Goal: Information Seeking & Learning: Learn about a topic

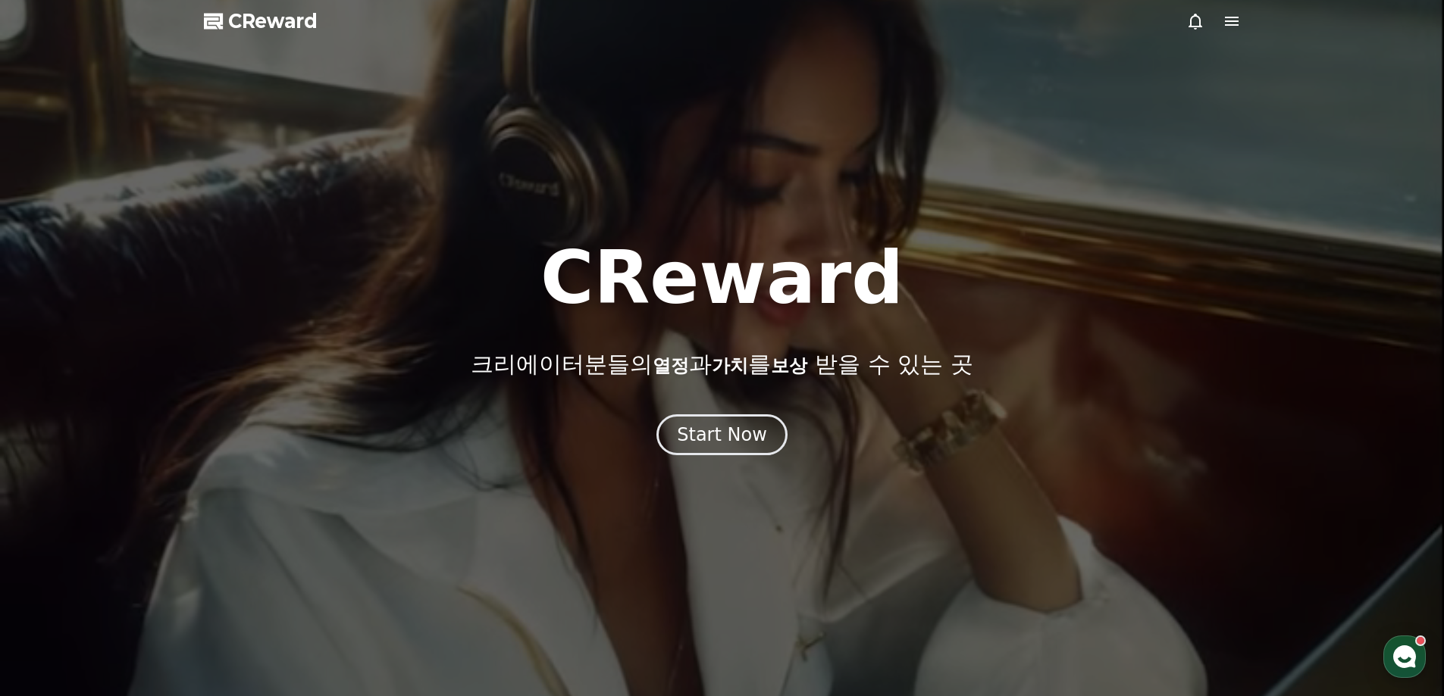
click at [1237, 18] on icon at bounding box center [1232, 21] width 14 height 9
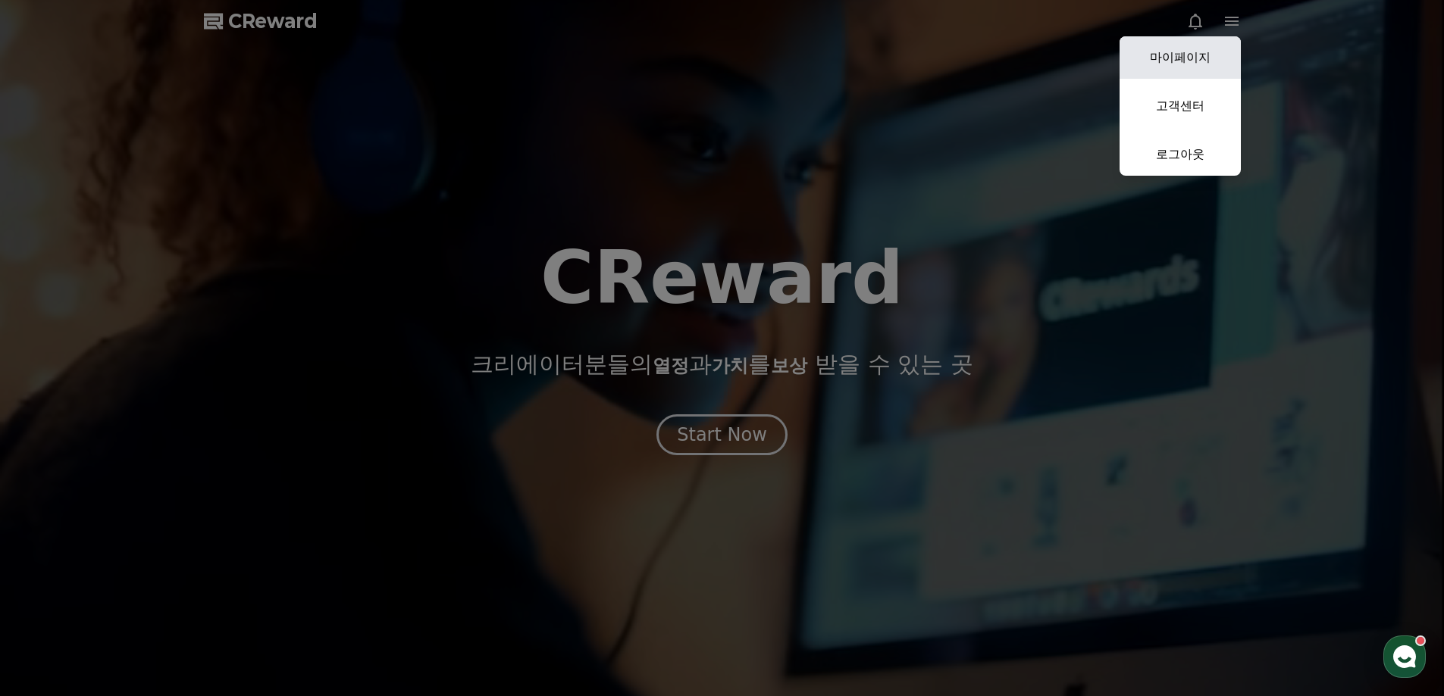
click at [1197, 65] on link "마이페이지" at bounding box center [1179, 57] width 121 height 42
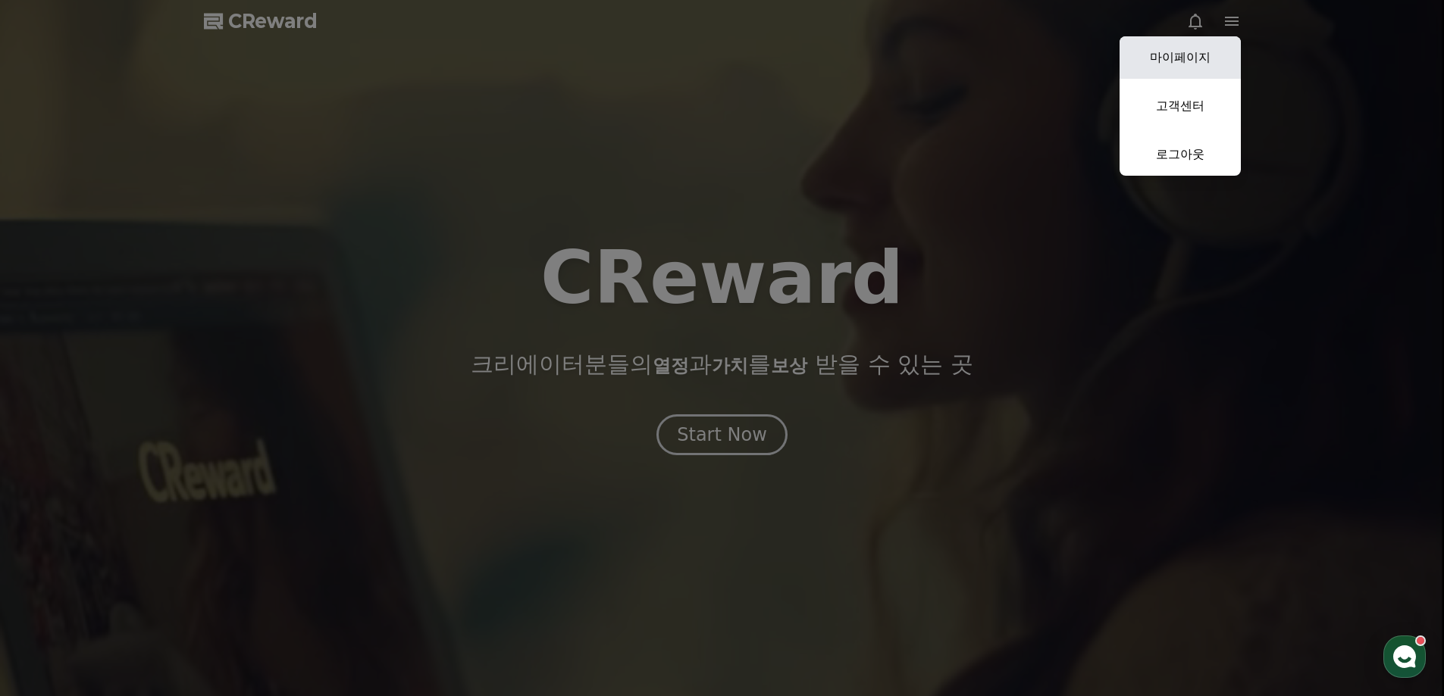
select select "**********"
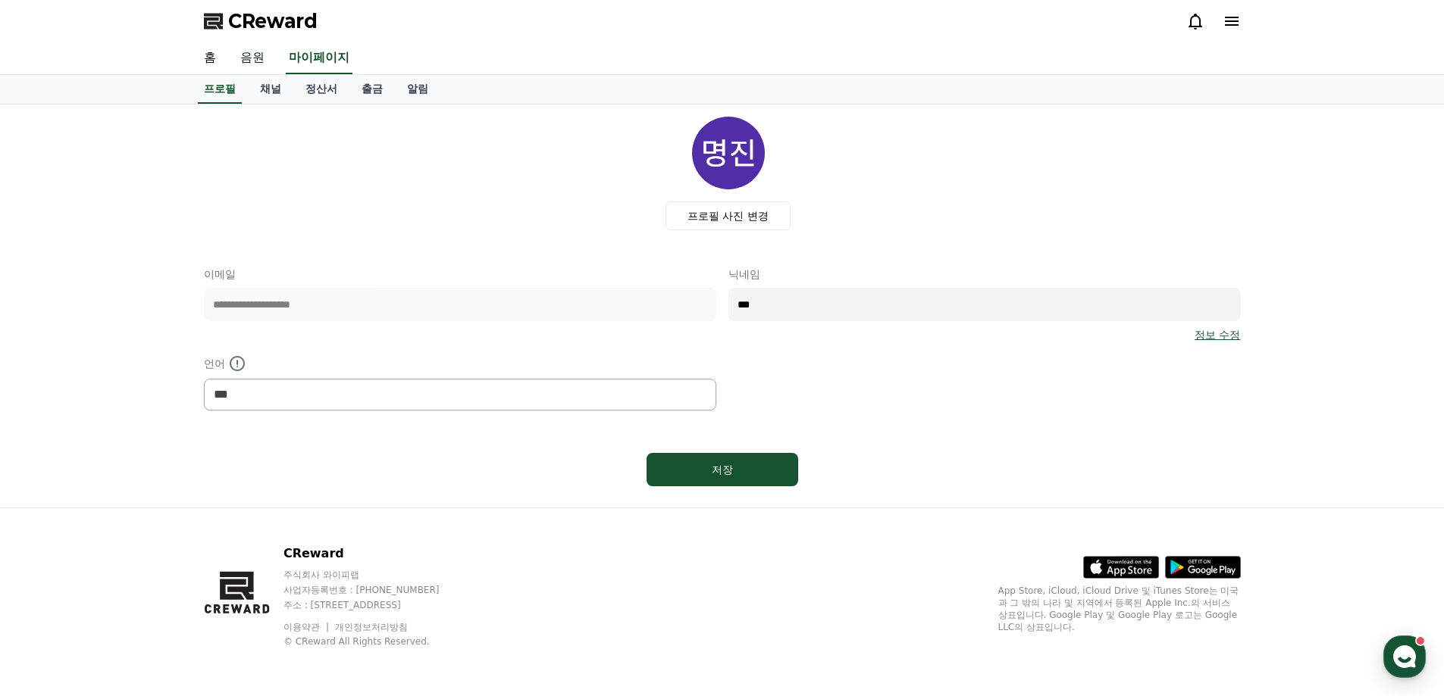
click at [257, 58] on link "음원" at bounding box center [252, 58] width 49 height 32
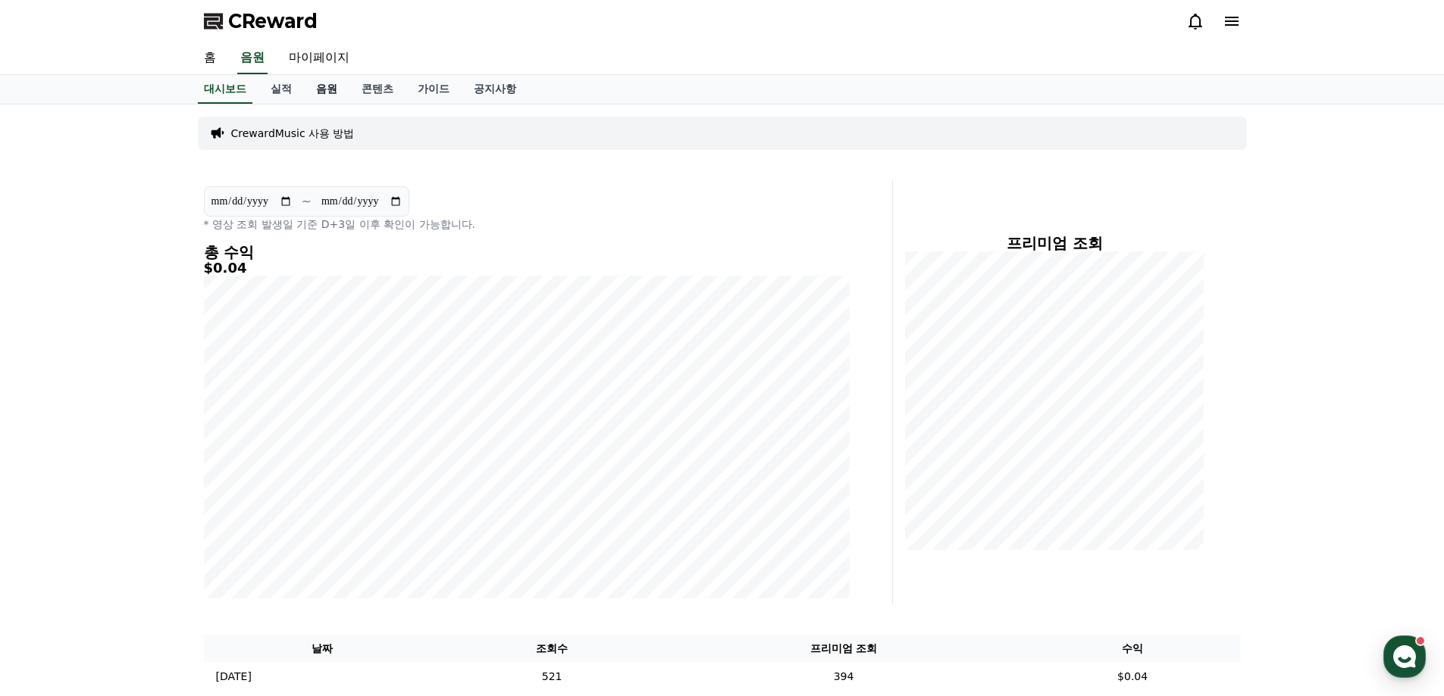
click at [327, 92] on link "음원" at bounding box center [326, 89] width 45 height 29
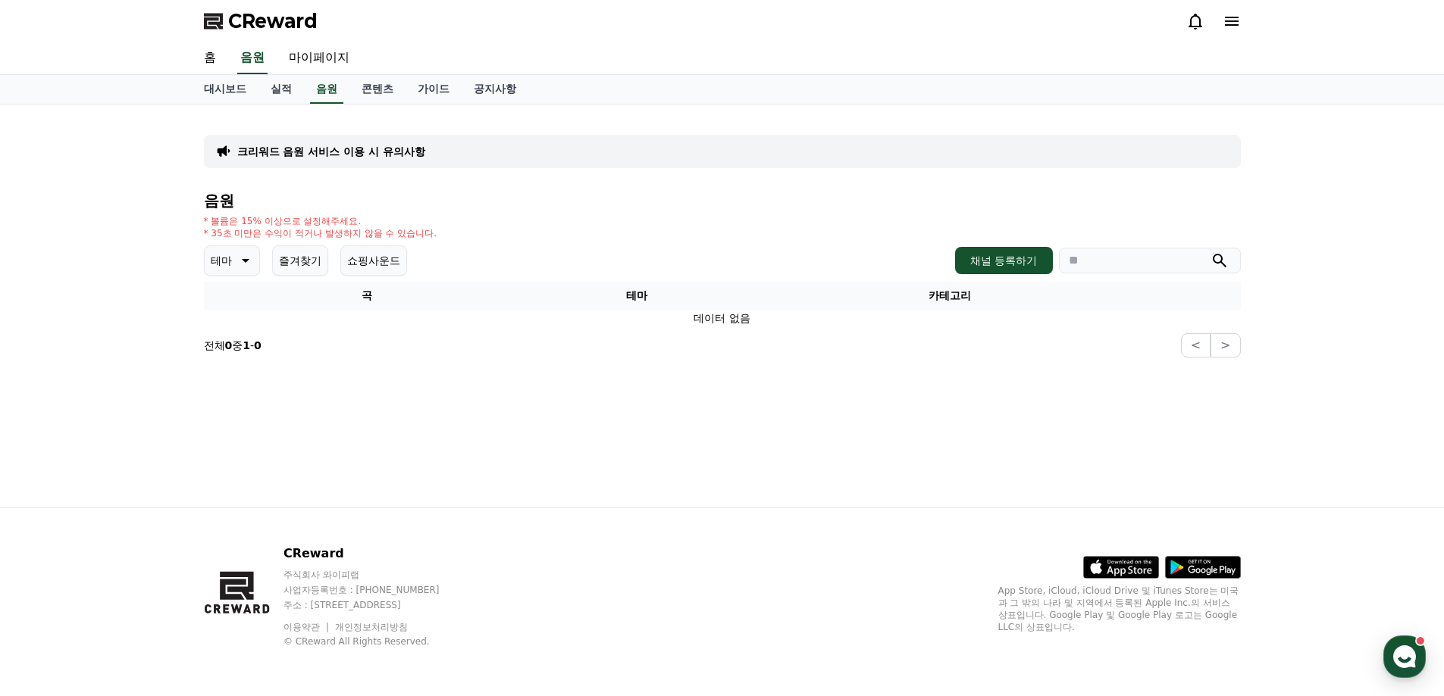
click at [149, 267] on div "크리워드 음원 서비스 이용 시 유의사항 음원 * 볼륨은 15% 이상으로 설정해주세요. * 35초 미만은 수익이 적거나 발생하지 않을 수 있습니…" at bounding box center [722, 306] width 1444 height 403
click at [152, 263] on div "크리워드 음원 서비스 이용 시 유의사항 음원 * 볼륨은 15% 이상으로 설정해주세요. * 35초 미만은 수익이 적거나 발생하지 않을 수 있습니…" at bounding box center [722, 306] width 1444 height 403
click at [1012, 259] on button "채널 등록하기" at bounding box center [1003, 260] width 97 height 27
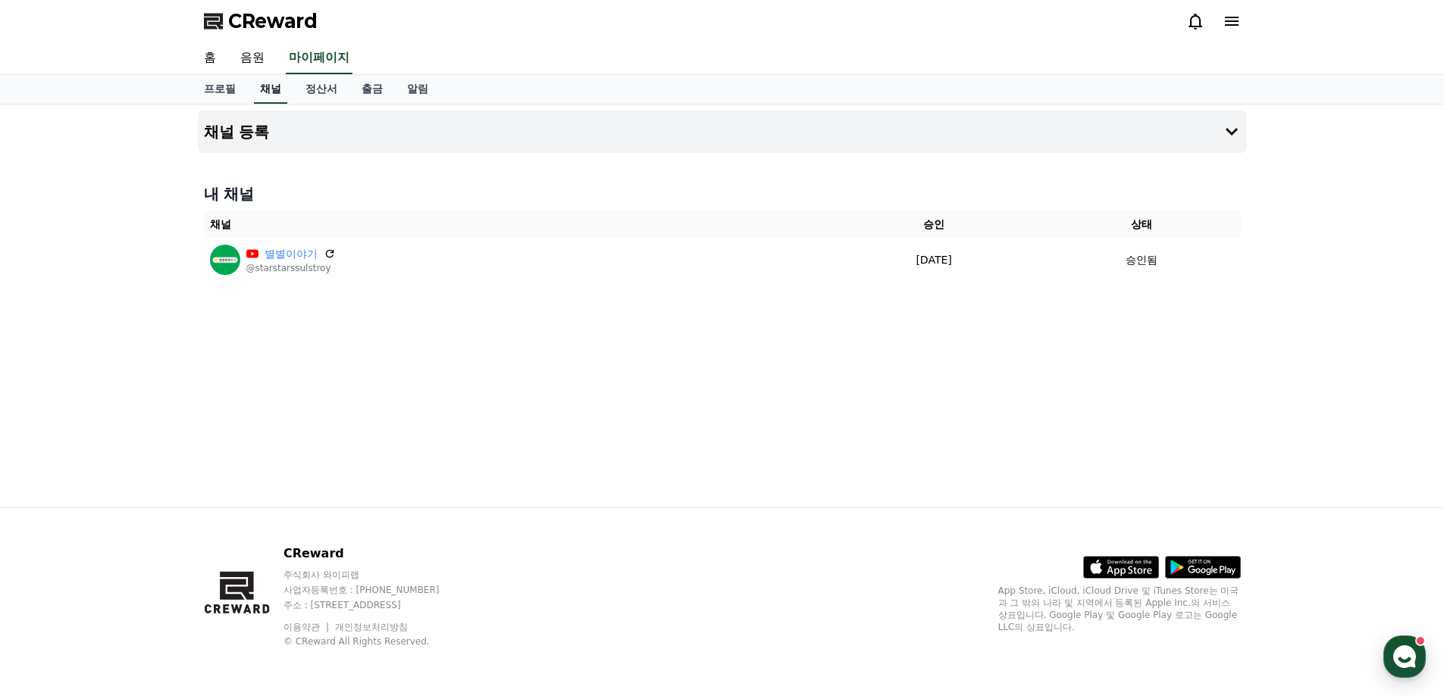
click at [271, 91] on link "채널" at bounding box center [270, 89] width 33 height 29
click at [217, 92] on link "프로필" at bounding box center [220, 89] width 56 height 29
select select "**********"
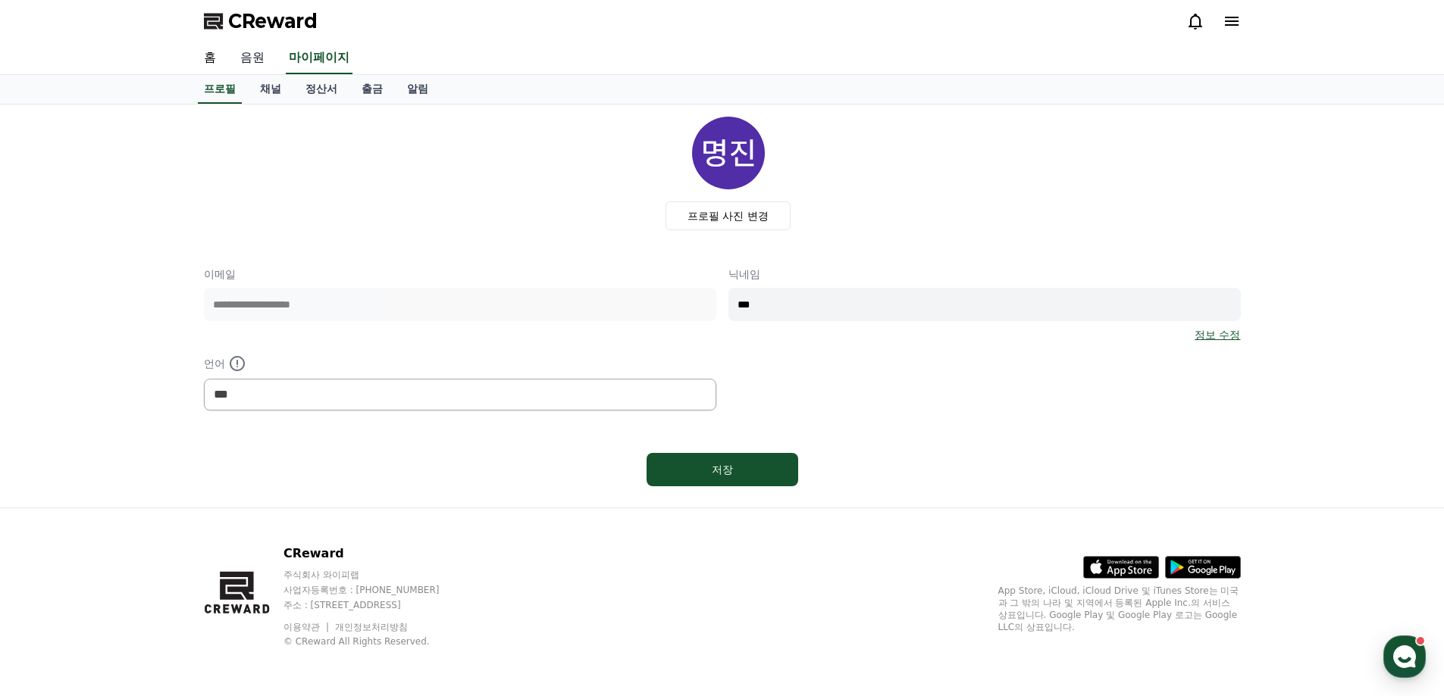
click at [260, 55] on link "음원" at bounding box center [252, 58] width 49 height 32
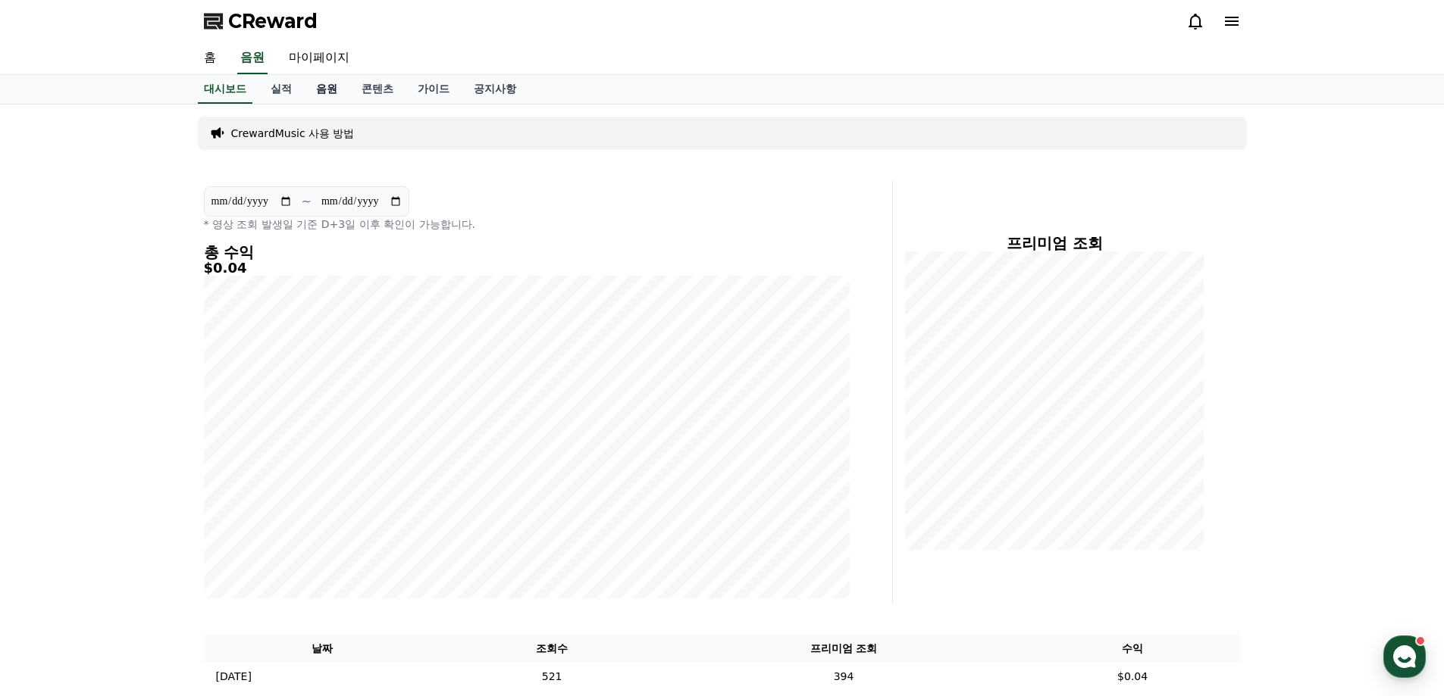
click at [321, 87] on link "음원" at bounding box center [326, 89] width 45 height 29
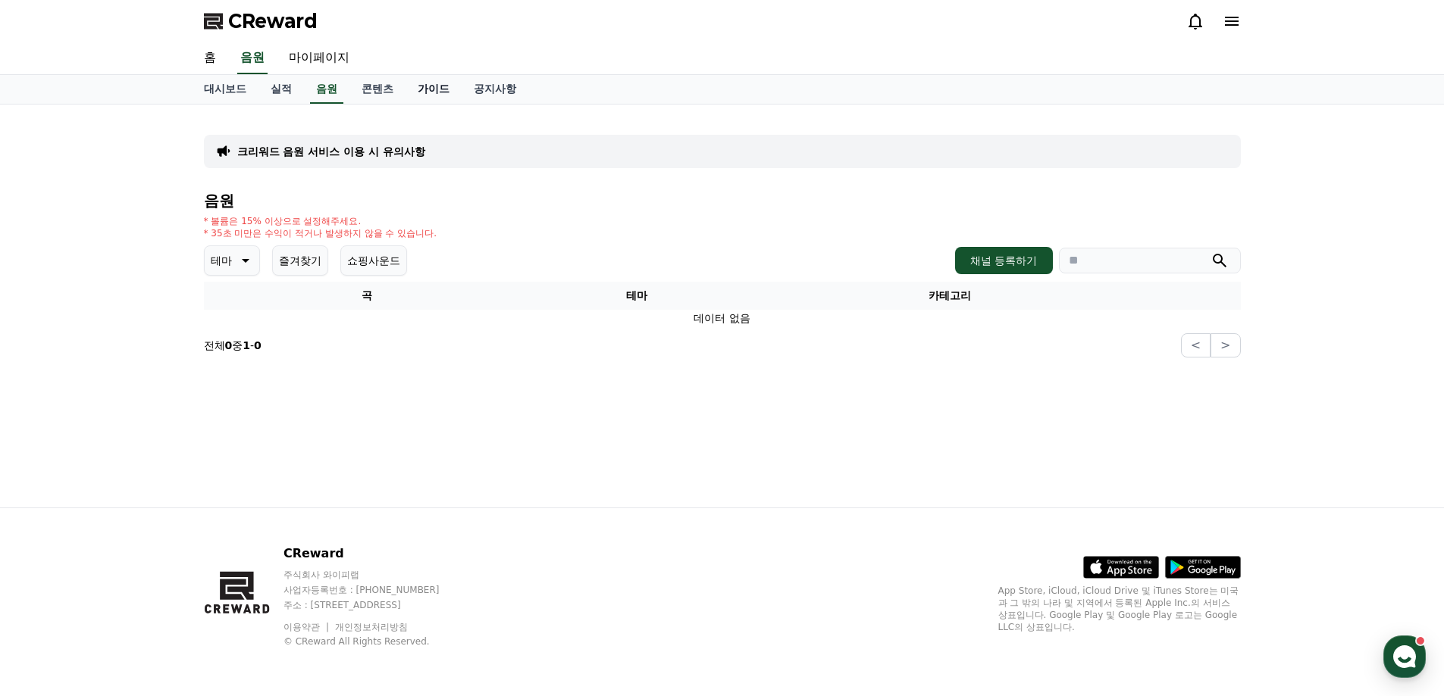
click at [409, 95] on link "가이드" at bounding box center [433, 89] width 56 height 29
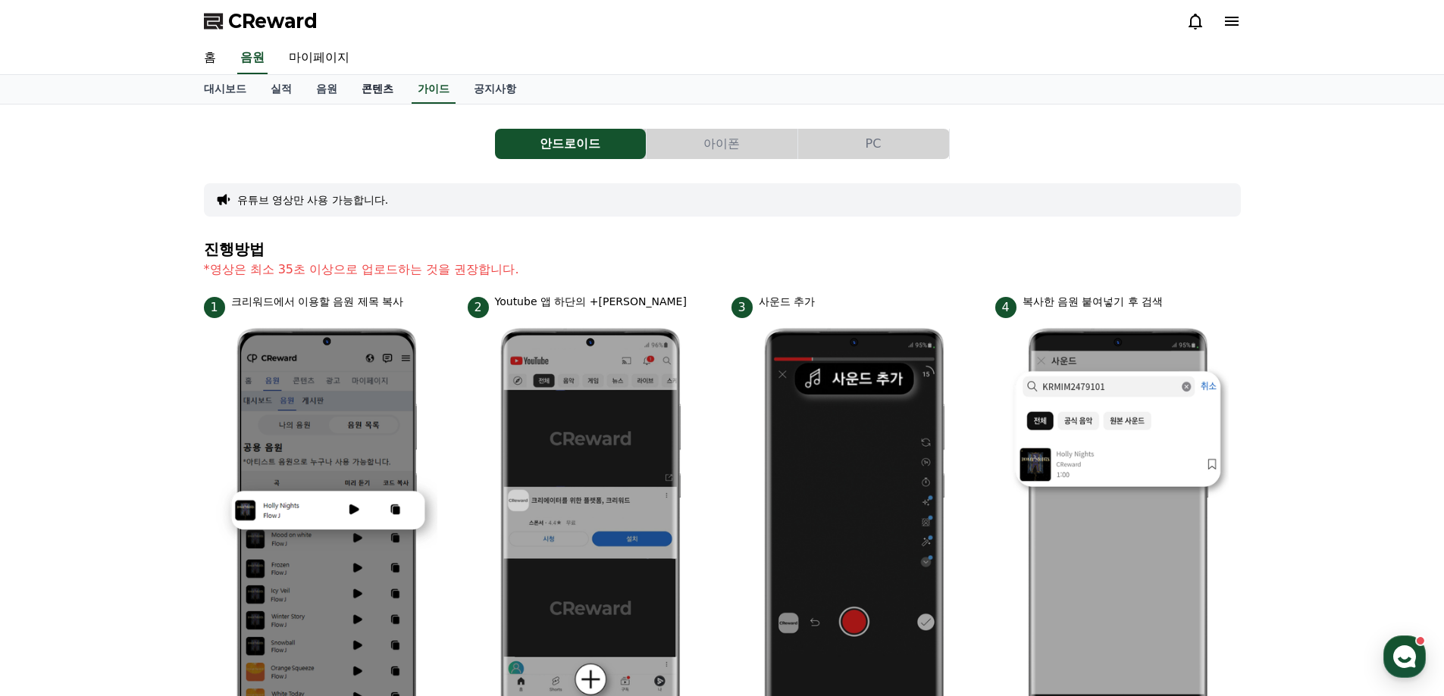
click at [368, 92] on link "콘텐츠" at bounding box center [377, 89] width 56 height 29
click at [330, 86] on link "음원" at bounding box center [326, 89] width 45 height 29
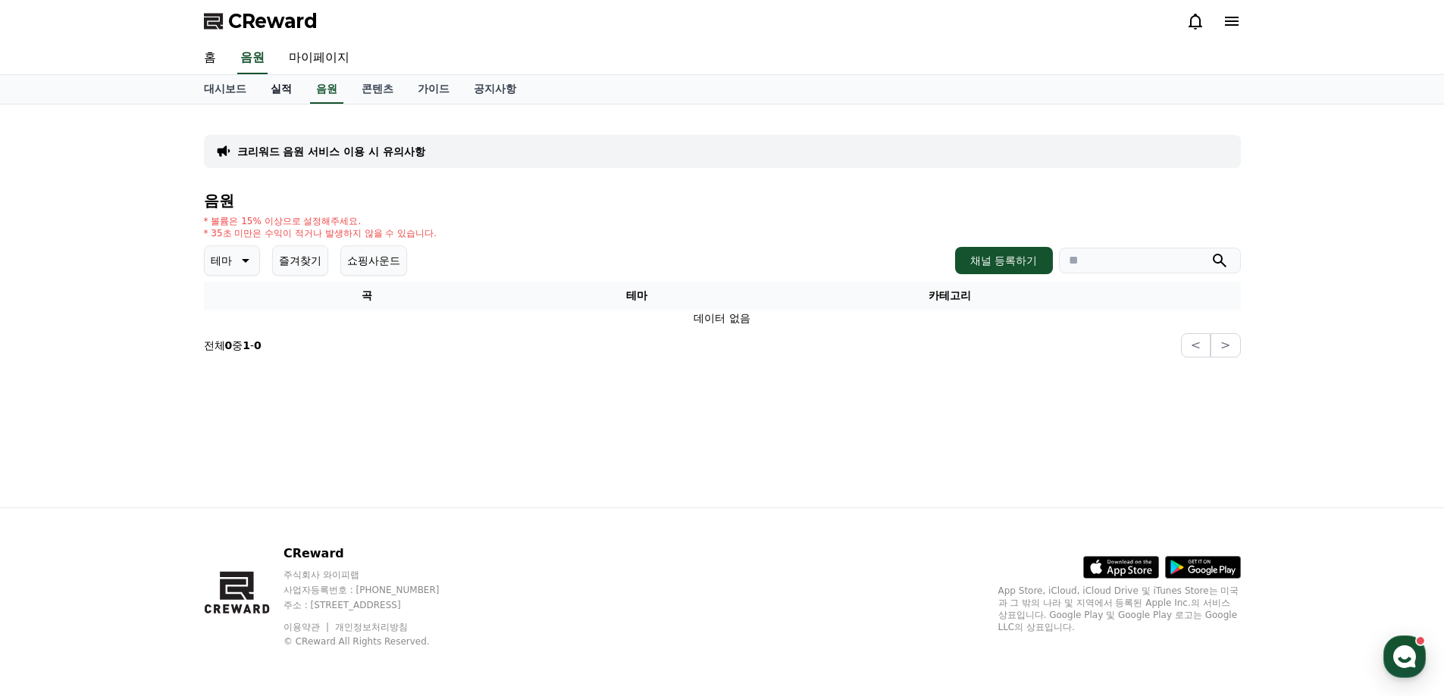
click at [274, 85] on link "실적" at bounding box center [280, 89] width 45 height 29
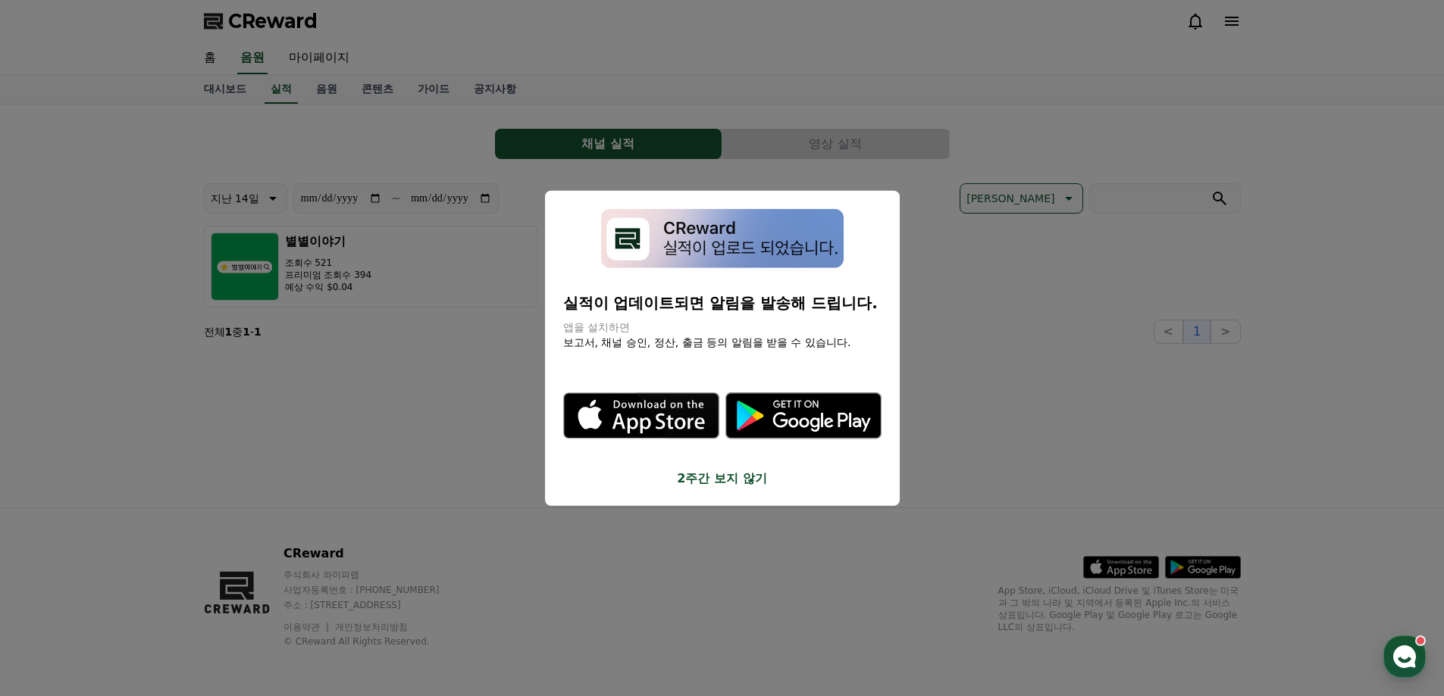
click at [472, 456] on button "close modal" at bounding box center [722, 348] width 1444 height 696
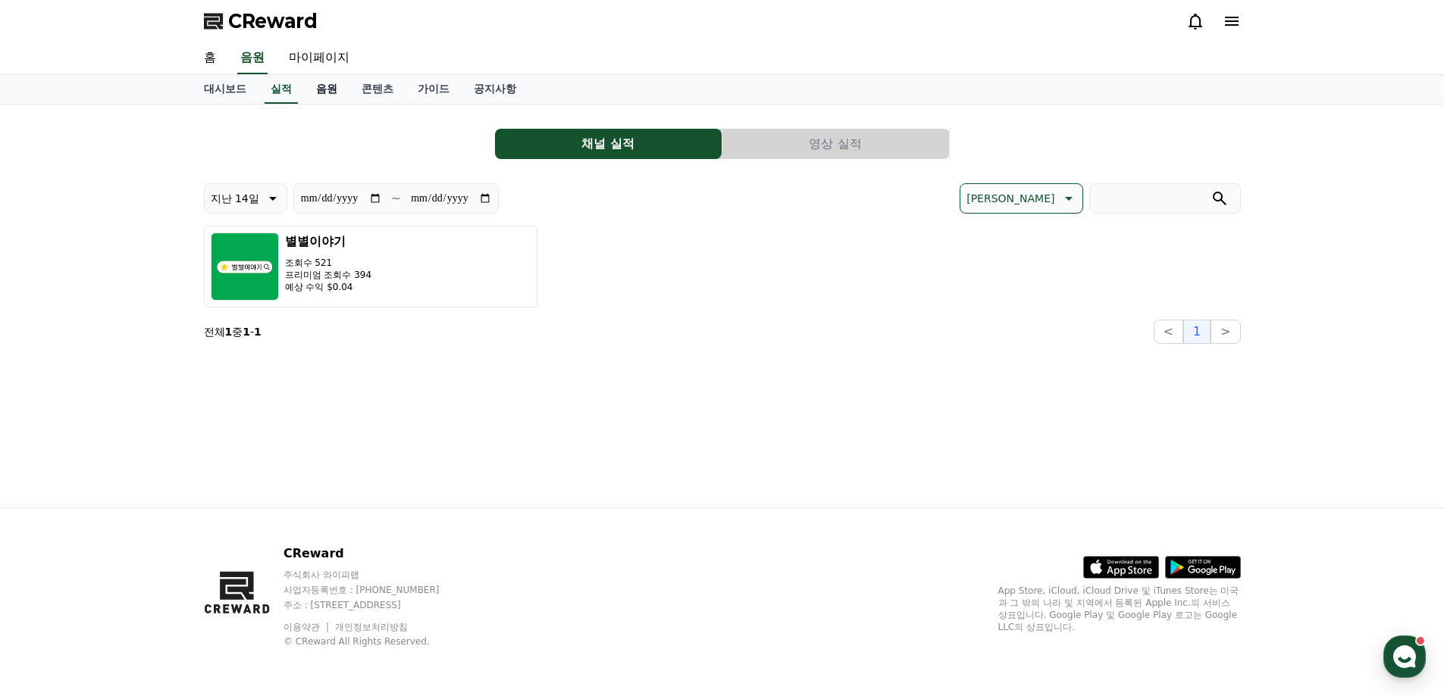
click at [315, 89] on link "음원" at bounding box center [326, 89] width 45 height 29
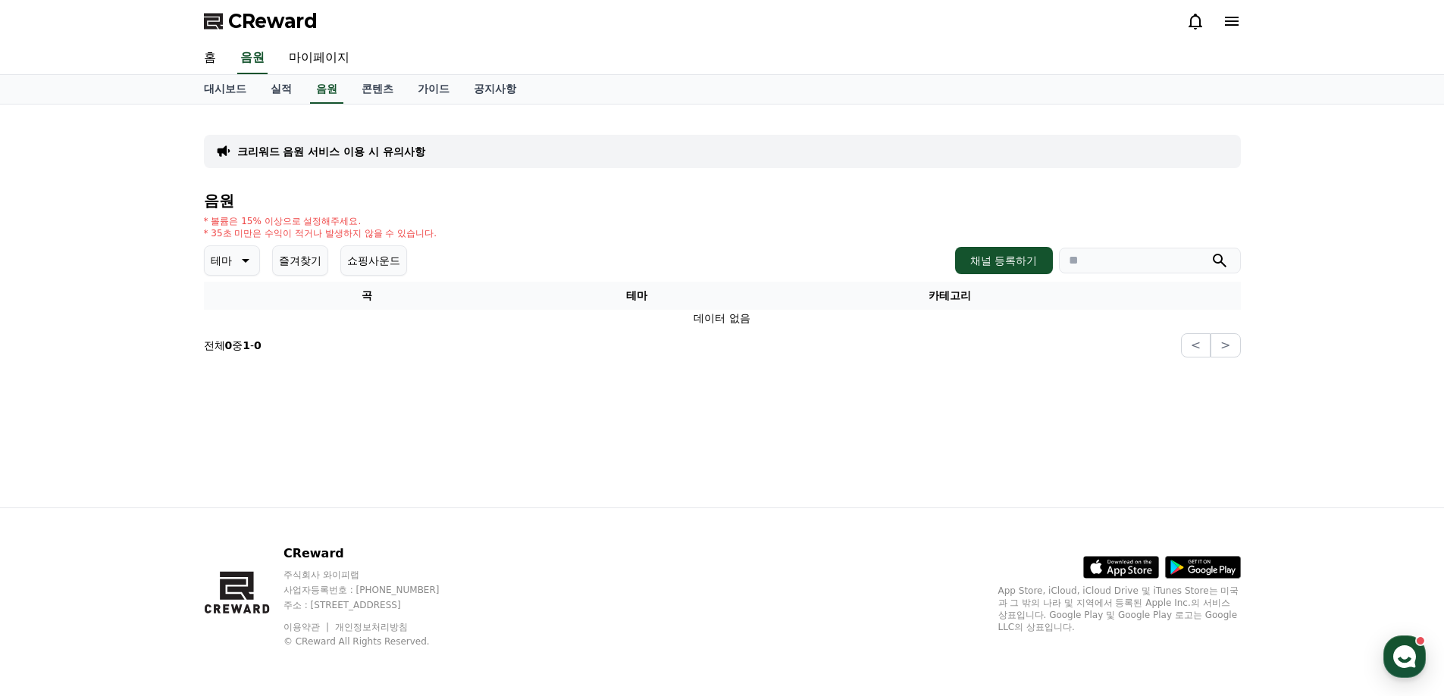
click at [371, 150] on p "크리워드 음원 서비스 이용 시 유의사항" at bounding box center [331, 151] width 188 height 15
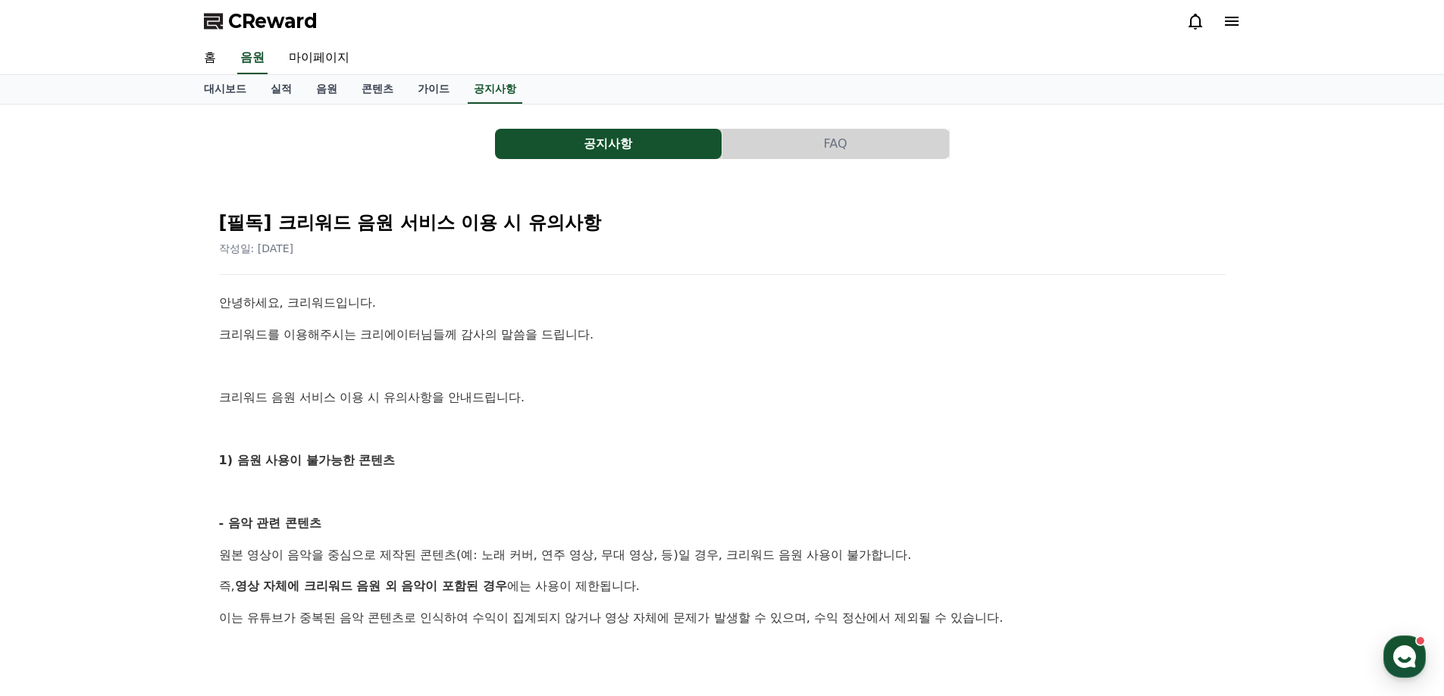
click at [600, 335] on p "크리워드를 이용해주시는 크리에이터님들께 감사의 말씀을 드립니다." at bounding box center [722, 335] width 1006 height 20
drag, startPoint x: 605, startPoint y: 327, endPoint x: 687, endPoint y: 214, distance: 139.5
click at [606, 325] on p "크리워드를 이용해주시는 크리에이터님들께 감사의 말씀을 드립니다." at bounding box center [722, 335] width 1006 height 20
click at [805, 155] on button "FAQ" at bounding box center [835, 144] width 227 height 30
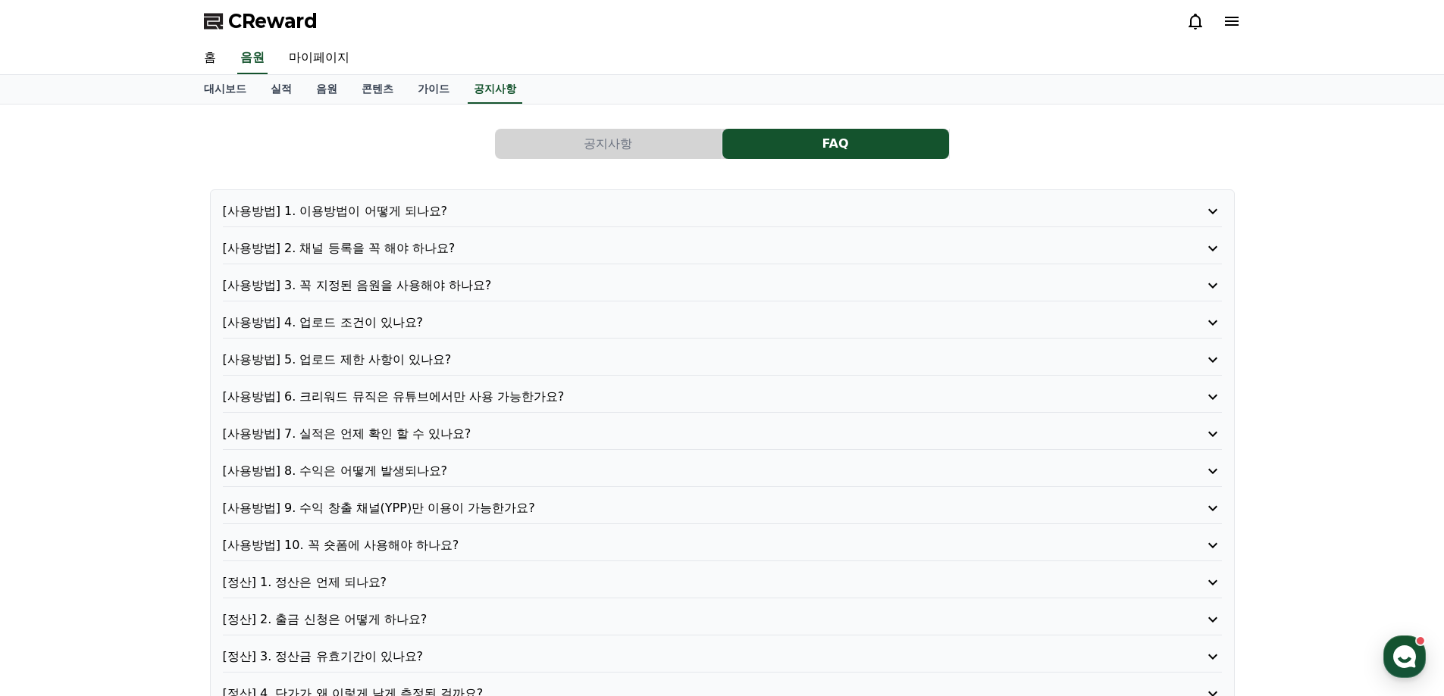
click at [615, 145] on button "공지사항" at bounding box center [608, 144] width 227 height 30
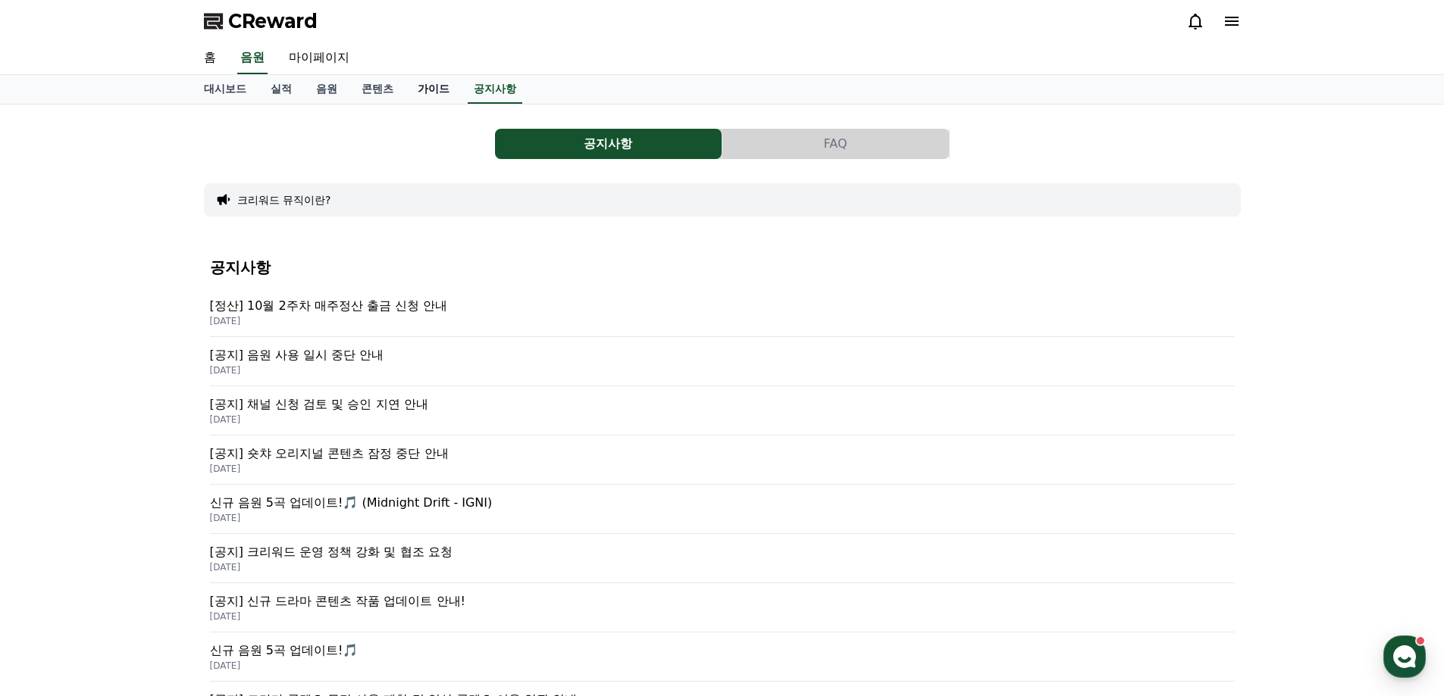
click at [435, 95] on link "가이드" at bounding box center [433, 89] width 56 height 29
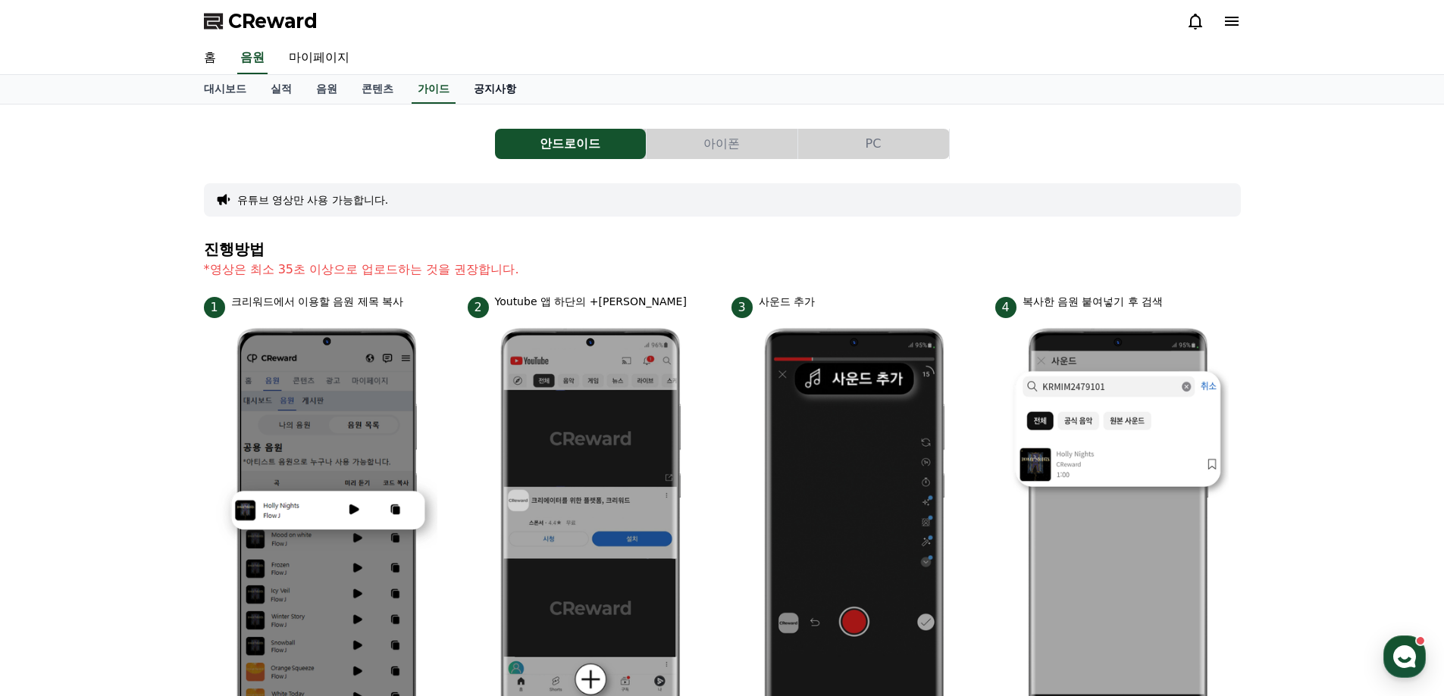
click at [468, 90] on link "공지사항" at bounding box center [495, 89] width 67 height 29
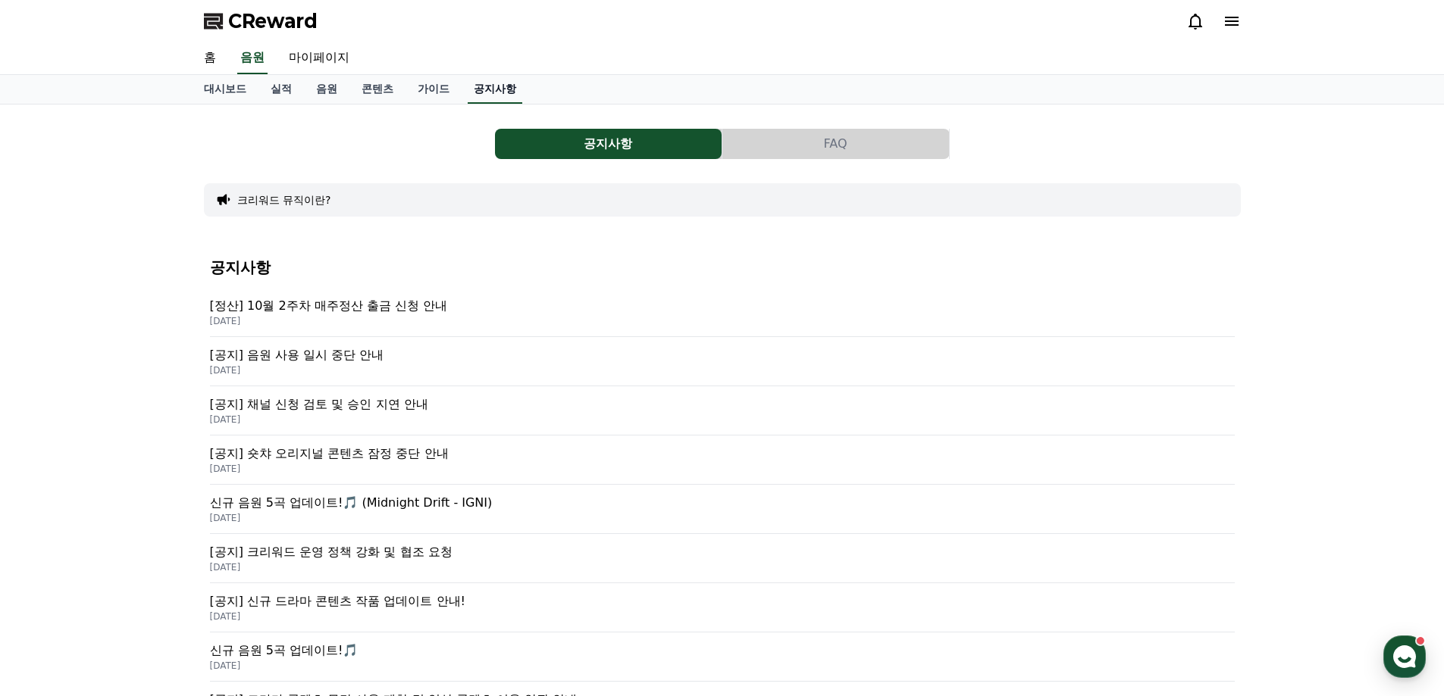
click at [469, 90] on link "공지사항" at bounding box center [495, 89] width 55 height 29
click at [493, 361] on p "[공지] 음원 사용 일시 중단 안내" at bounding box center [722, 355] width 1025 height 18
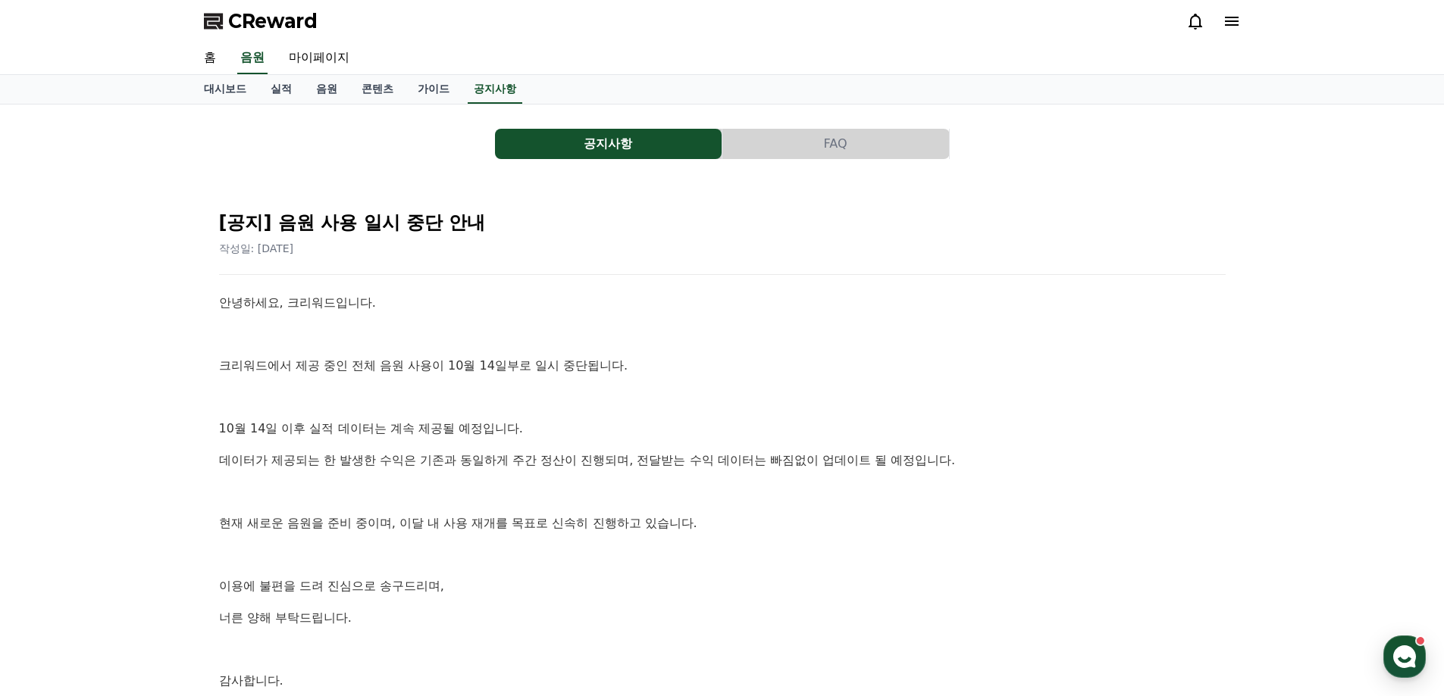
click at [797, 363] on p "크리워드에서 제공 중인 전체 음원 사용이 10월 14일부로 일시 중단됩니다." at bounding box center [722, 366] width 1006 height 20
click at [802, 357] on p "크리워드에서 제공 중인 전체 음원 사용이 10월 14일부로 일시 중단됩니다." at bounding box center [722, 366] width 1006 height 20
click at [813, 352] on div "안녕하세요, 크리워드입니다. 크리워드에서 제공 중인 전체 음원 사용이 10월 14일부로 일시 중단됩니다. [DATE] 이후 실적 데이터는 계속…" at bounding box center [722, 507] width 1006 height 429
click at [446, 89] on link "가이드" at bounding box center [433, 89] width 56 height 29
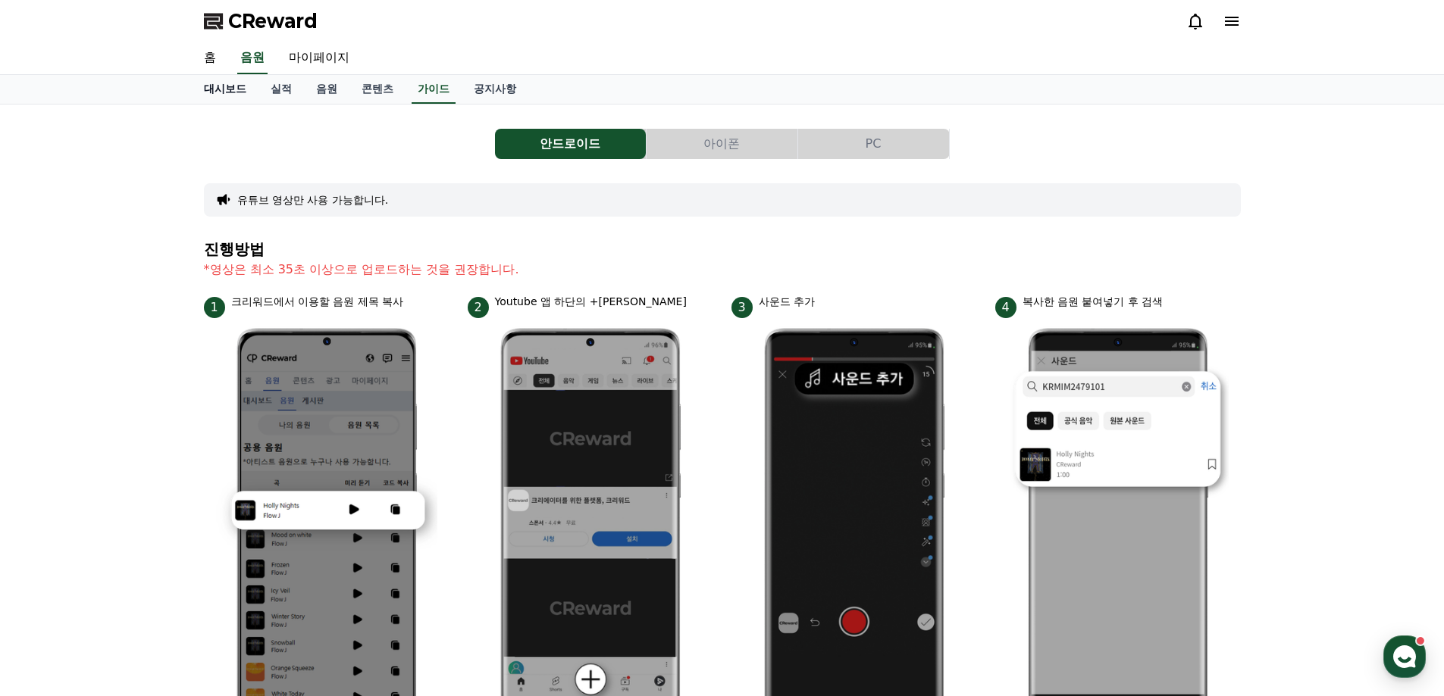
click at [226, 89] on link "대시보드" at bounding box center [225, 89] width 67 height 29
